Goal: Find specific page/section: Find specific page/section

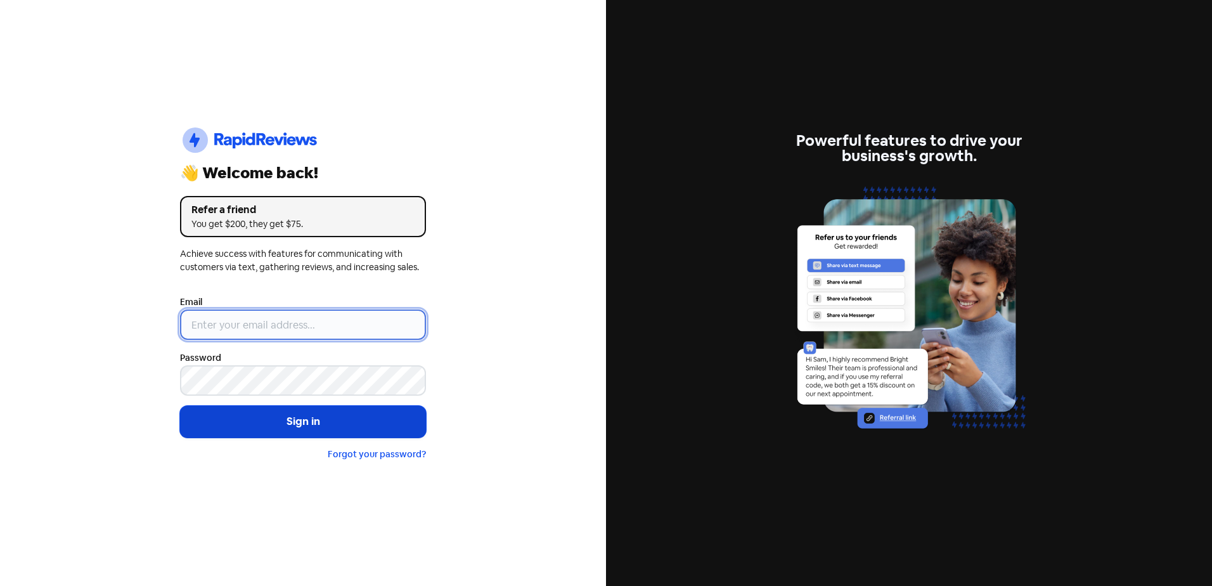
type input "[EMAIL_ADDRESS][DOMAIN_NAME]"
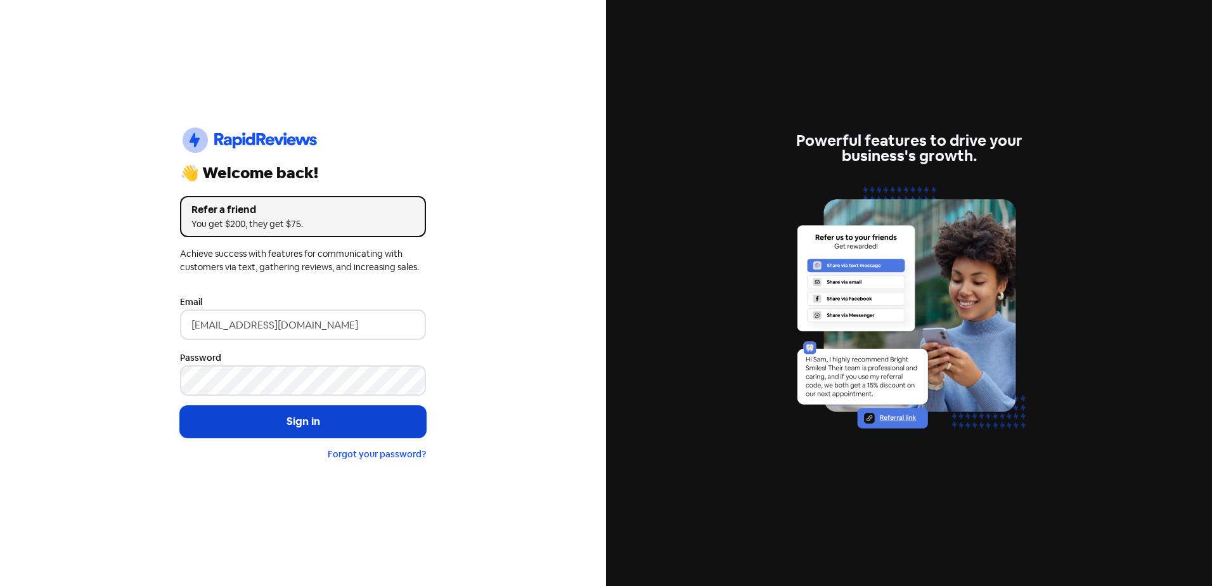
click at [385, 433] on button "Sign in" at bounding box center [303, 422] width 246 height 32
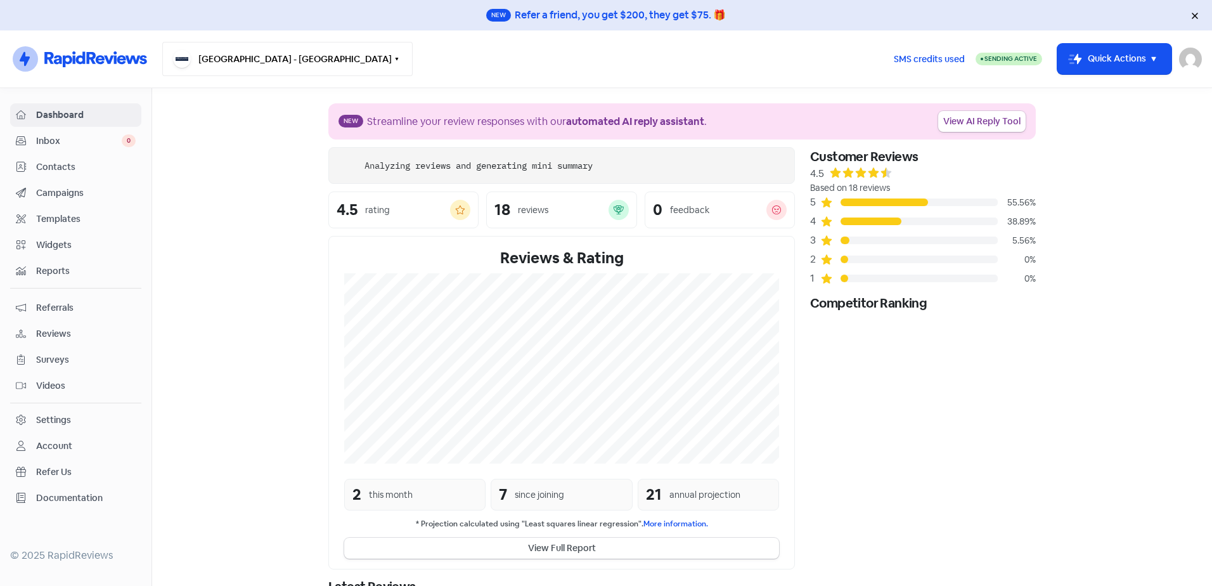
click at [237, 63] on button "[GEOGRAPHIC_DATA] - [GEOGRAPHIC_DATA]" at bounding box center [287, 59] width 250 height 34
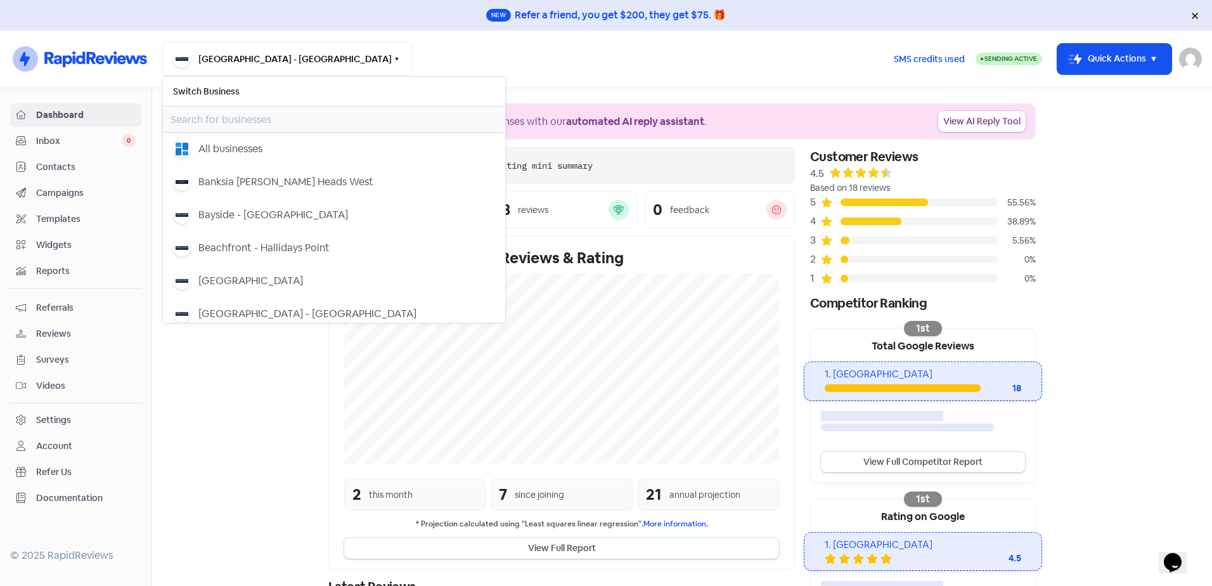
click at [237, 113] on input "text" at bounding box center [334, 118] width 342 height 25
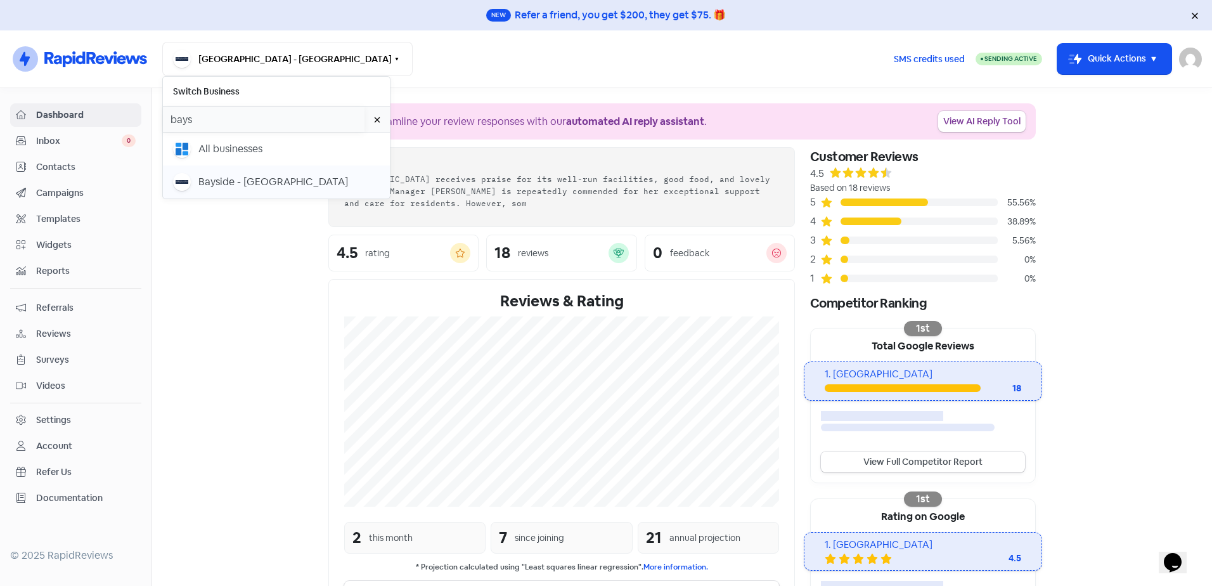
type input "bays"
click at [221, 176] on div "Bayside - [GEOGRAPHIC_DATA]" at bounding box center [273, 181] width 150 height 15
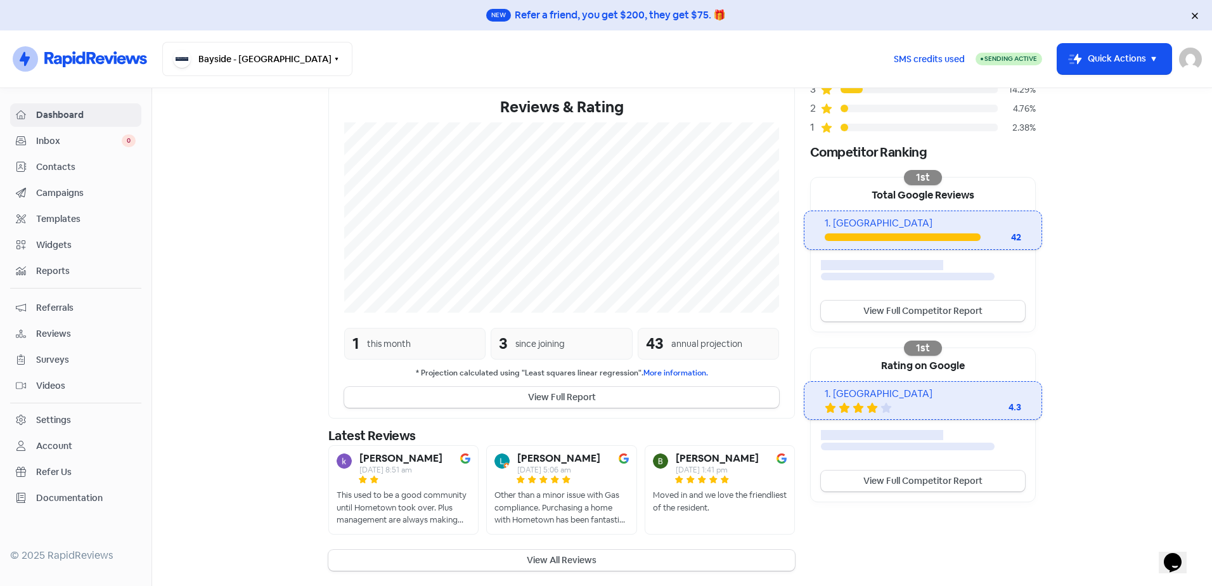
scroll to position [170, 0]
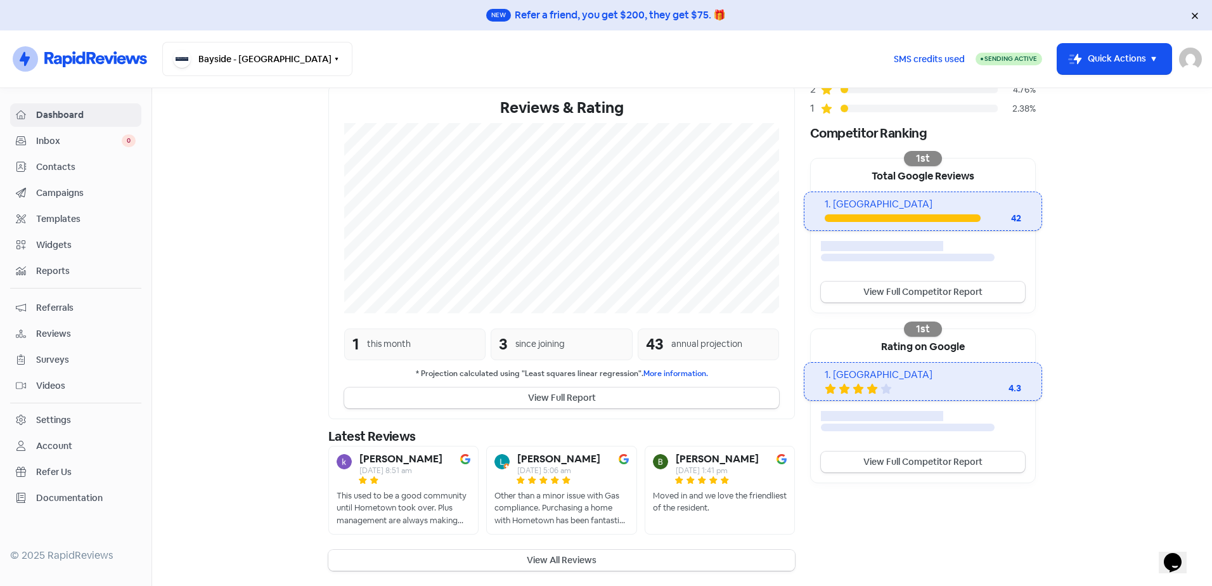
click at [553, 559] on button "View All Reviews" at bounding box center [561, 560] width 466 height 21
